Goal: Task Accomplishment & Management: Complete application form

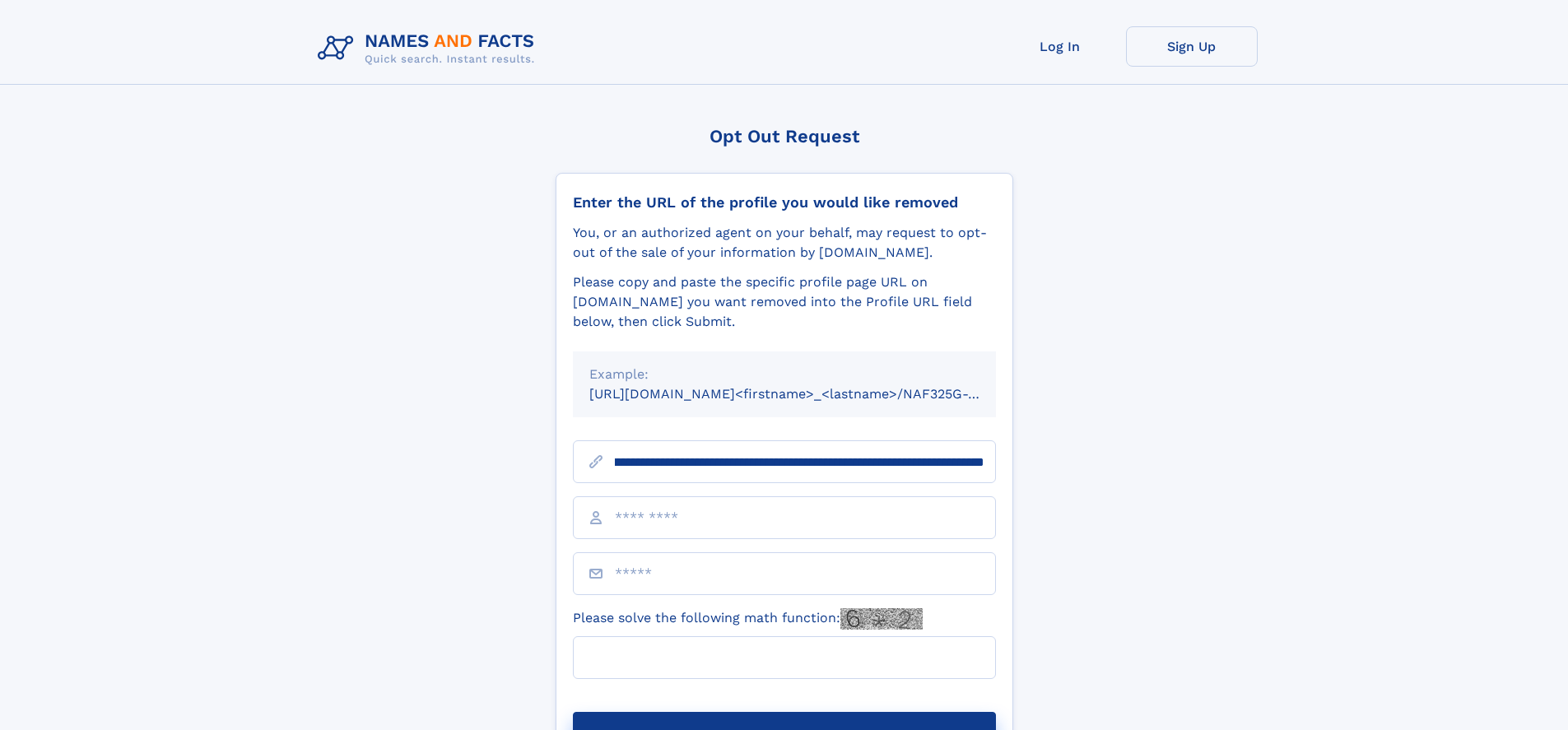
scroll to position [0, 204]
type input "**********"
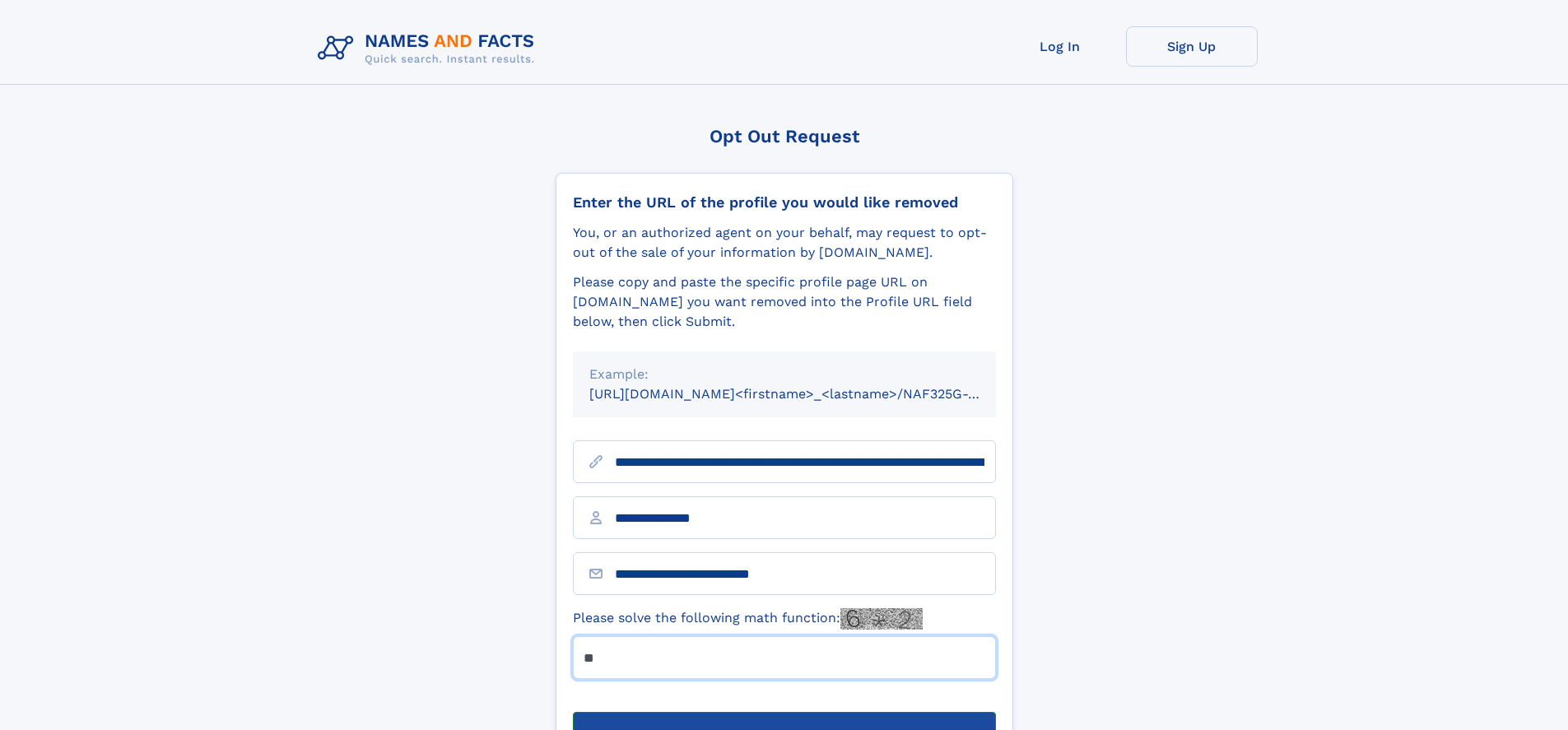
type input "**"
click at [784, 713] on button "Submit Opt Out Request" at bounding box center [784, 739] width 423 height 53
